Goal: Task Accomplishment & Management: Manage account settings

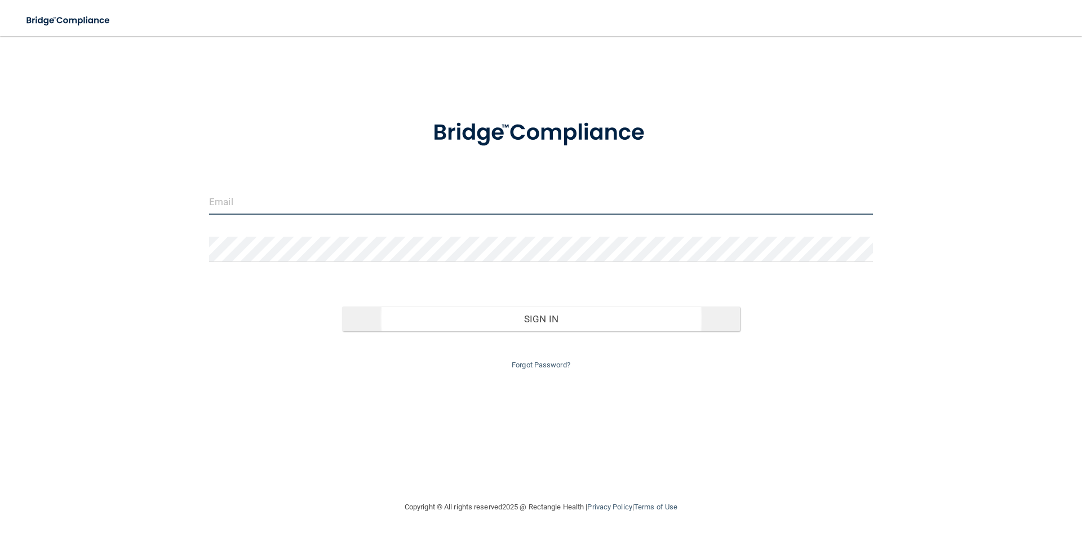
type input "[EMAIL_ADDRESS][DOMAIN_NAME]"
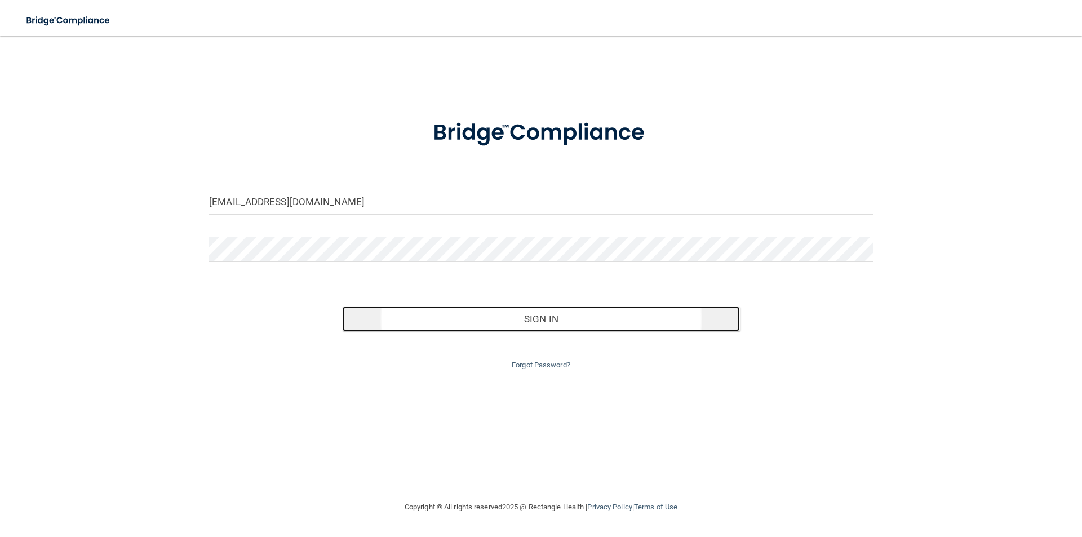
click at [440, 317] on button "Sign In" at bounding box center [541, 319] width 398 height 25
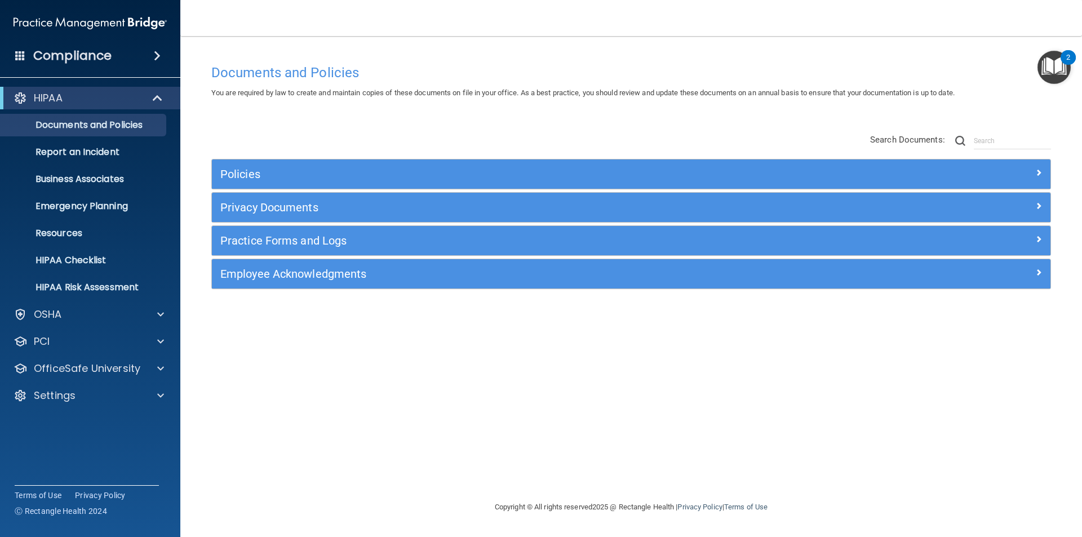
click at [1068, 64] on div "2" at bounding box center [1068, 64] width 4 height 15
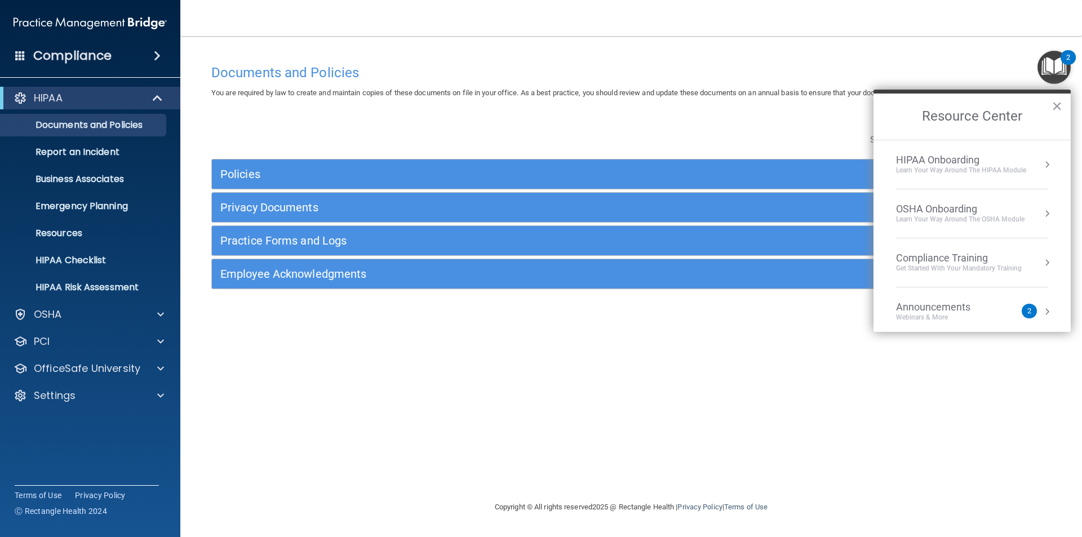
scroll to position [112, 0]
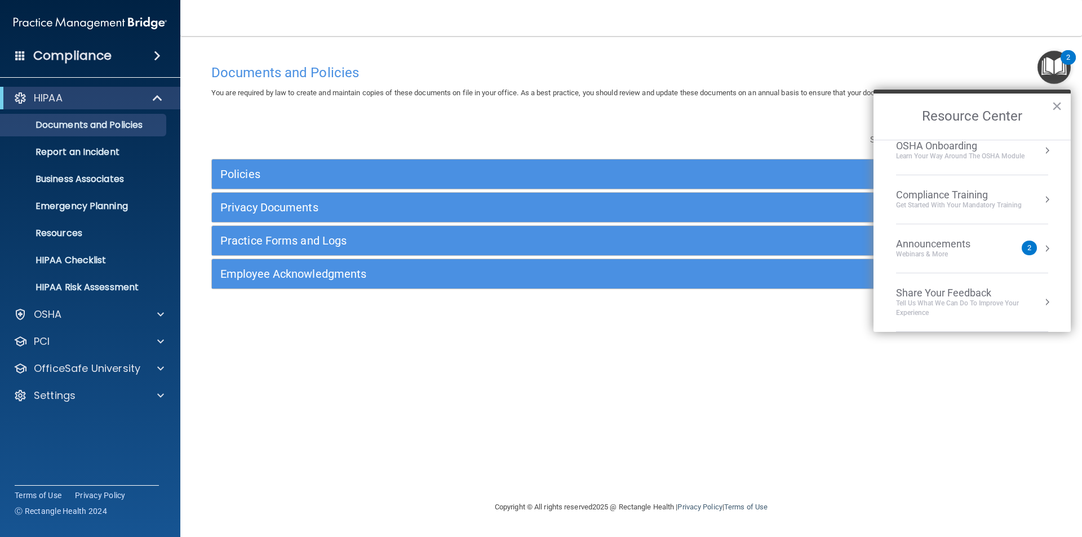
click at [968, 248] on div "Announcements" at bounding box center [944, 244] width 97 height 12
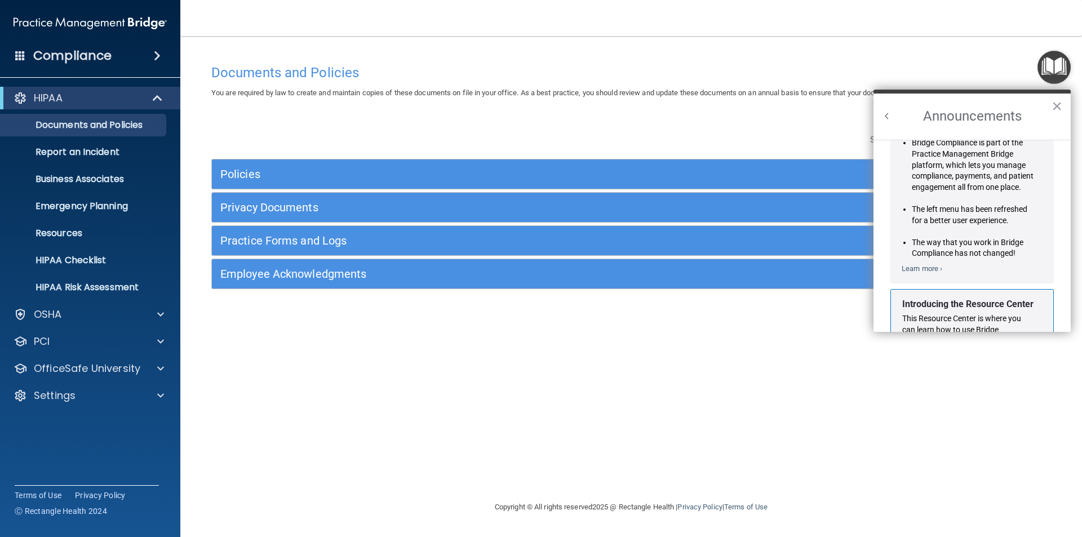
scroll to position [0, 0]
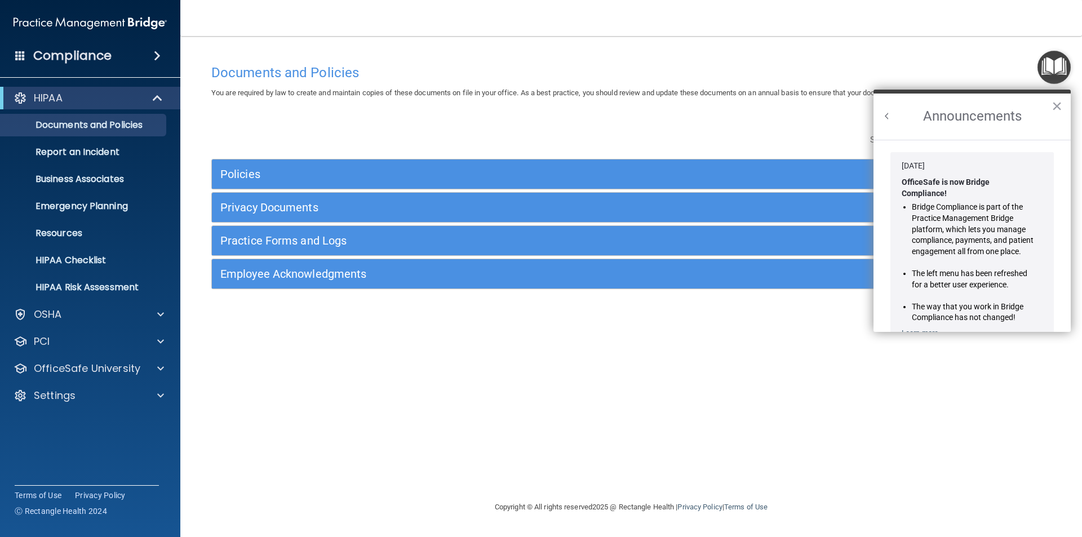
click at [889, 117] on button "Back to Resource Center Home" at bounding box center [887, 115] width 11 height 11
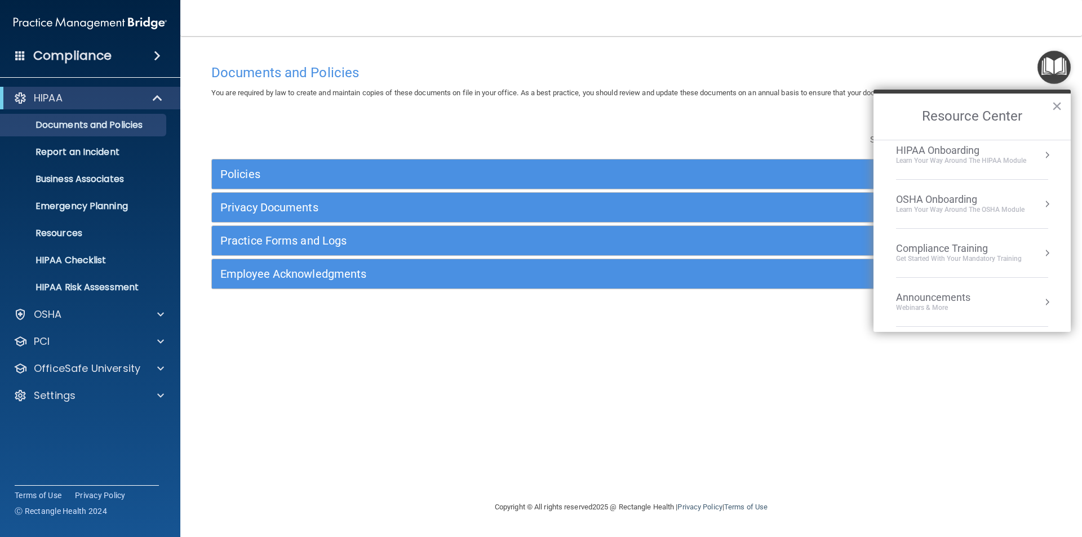
scroll to position [112, 0]
click at [946, 248] on div "Announcements" at bounding box center [944, 244] width 97 height 12
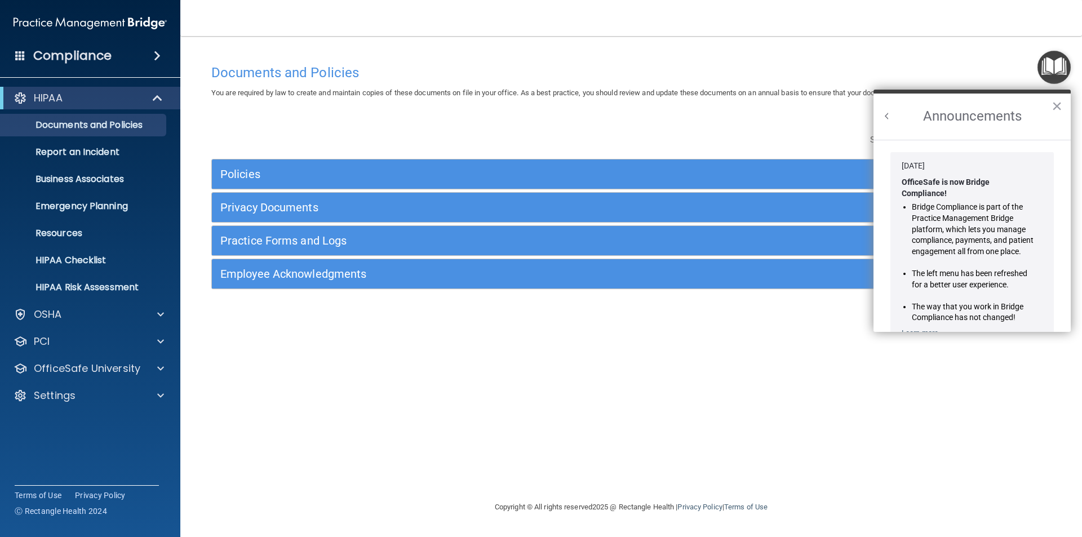
scroll to position [0, 0]
click at [1057, 106] on button "×" at bounding box center [1057, 106] width 11 height 18
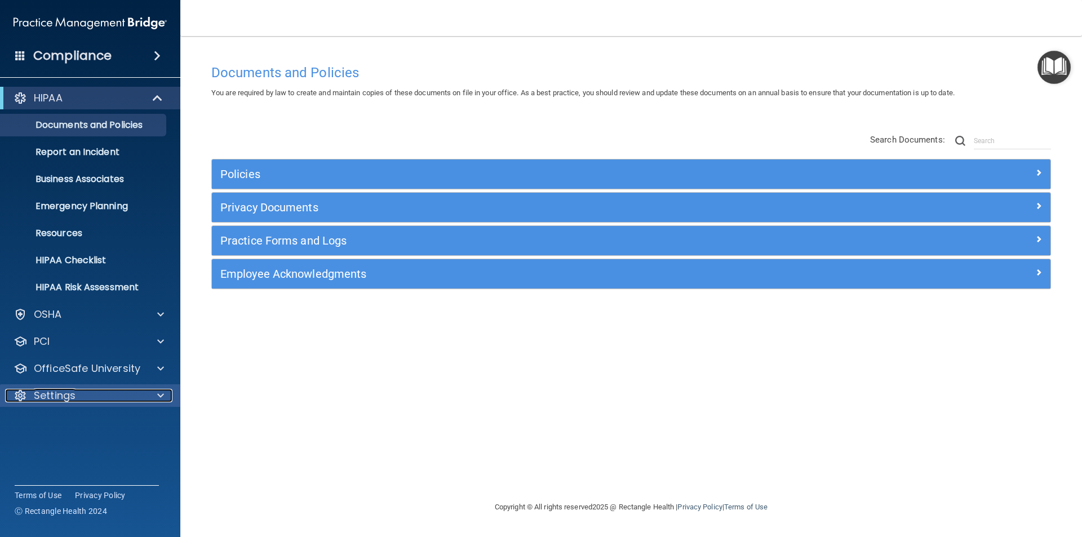
click at [98, 398] on div "Settings" at bounding box center [75, 396] width 140 height 14
